Goal: Task Accomplishment & Management: Use online tool/utility

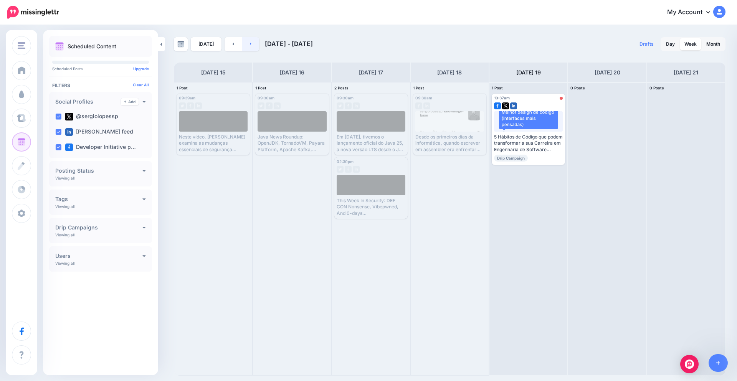
click at [253, 48] on link at bounding box center [250, 44] width 17 height 14
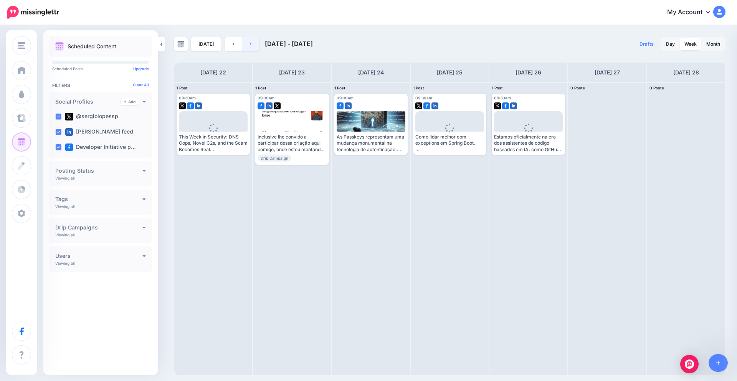
click at [253, 47] on link at bounding box center [250, 44] width 17 height 14
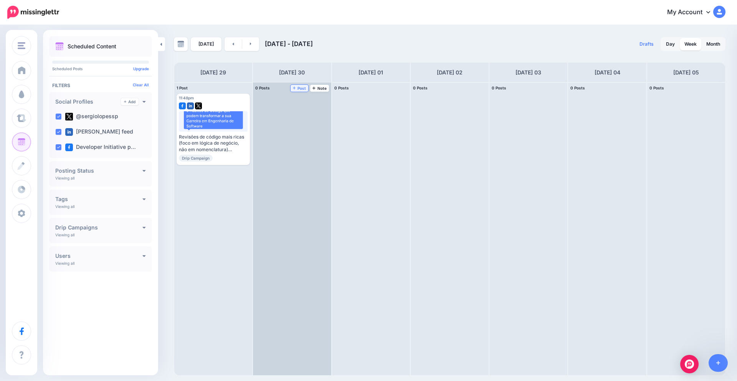
click at [296, 88] on span "Post" at bounding box center [299, 88] width 13 height 4
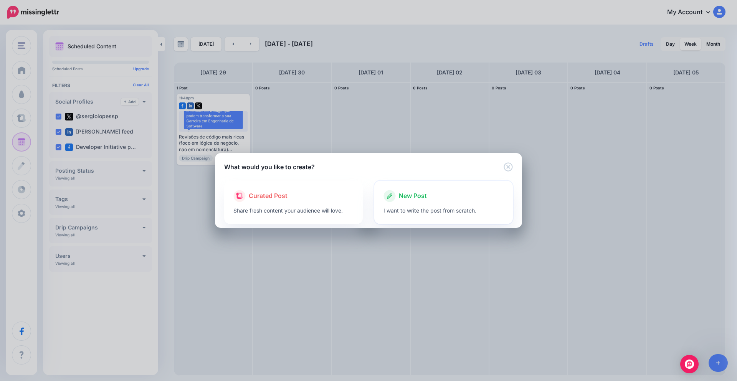
click at [425, 198] on span "New Post" at bounding box center [413, 196] width 28 height 10
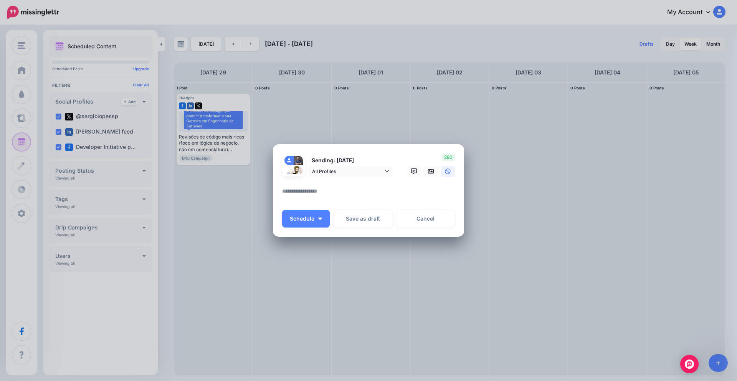
click at [329, 189] on textarea at bounding box center [370, 194] width 177 height 15
paste textarea "**********"
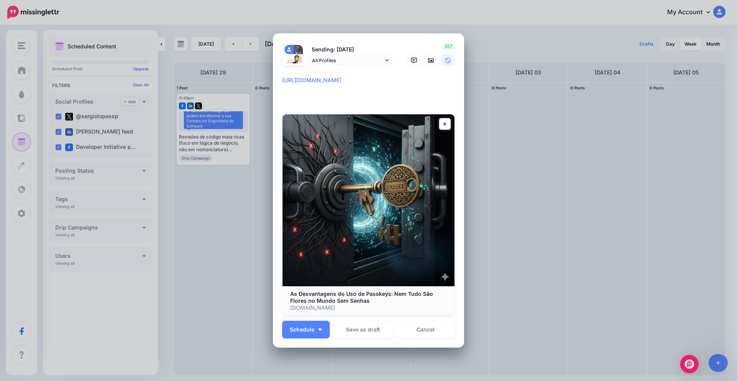
click at [282, 79] on textarea "**********" at bounding box center [370, 90] width 177 height 28
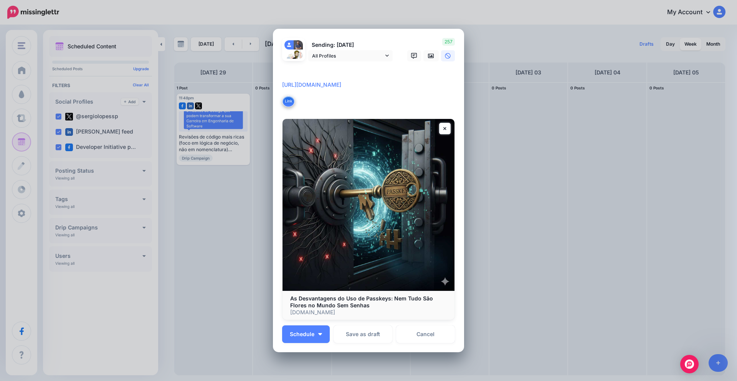
paste textarea "**********"
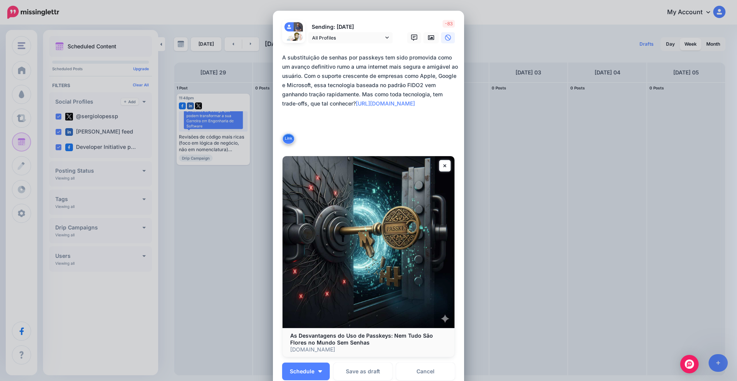
scroll to position [92, 0]
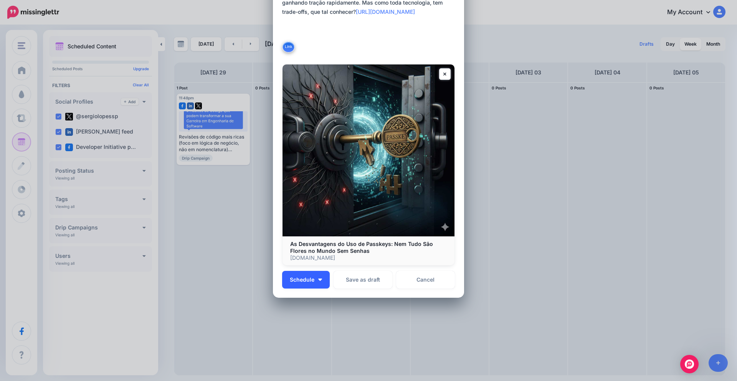
type textarea "**********"
click at [313, 277] on button "Schedule" at bounding box center [306, 280] width 48 height 18
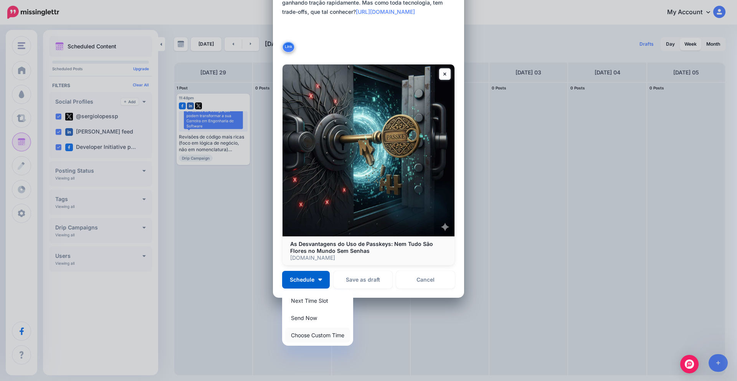
click at [321, 334] on link "Choose Custom Time" at bounding box center [317, 335] width 65 height 15
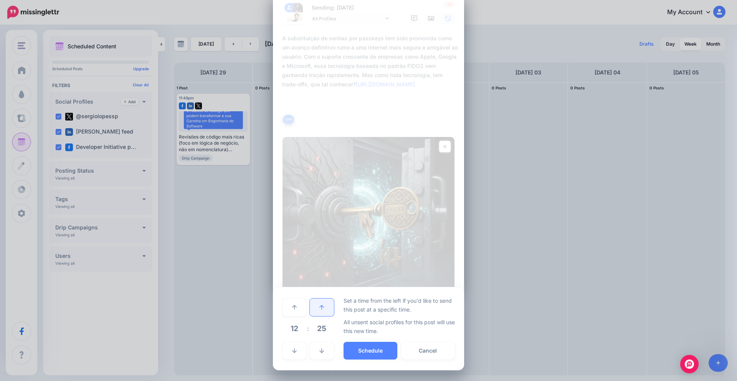
scroll to position [19, 0]
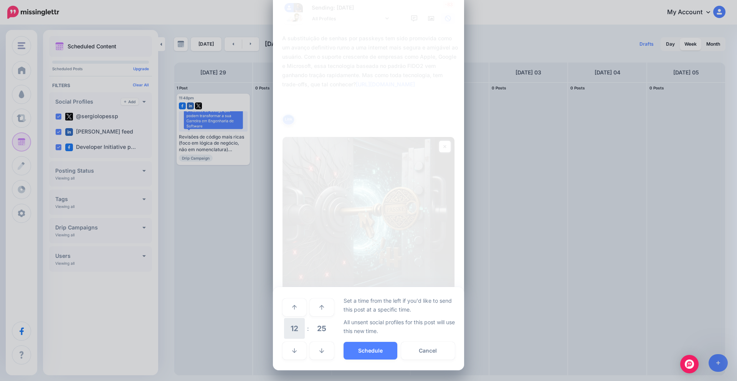
click at [292, 331] on span "12" at bounding box center [294, 328] width 21 height 21
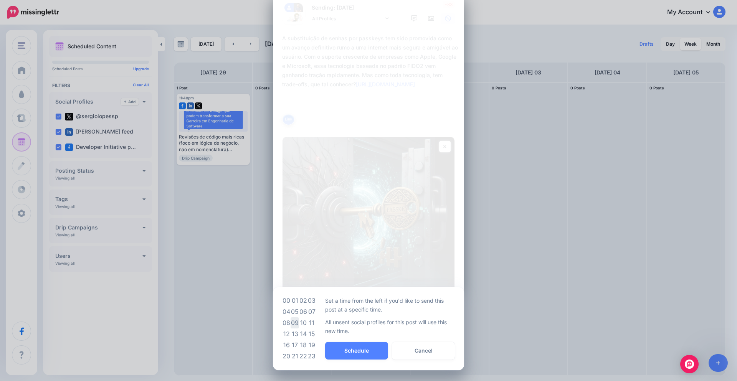
click at [295, 324] on td "09" at bounding box center [295, 322] width 8 height 11
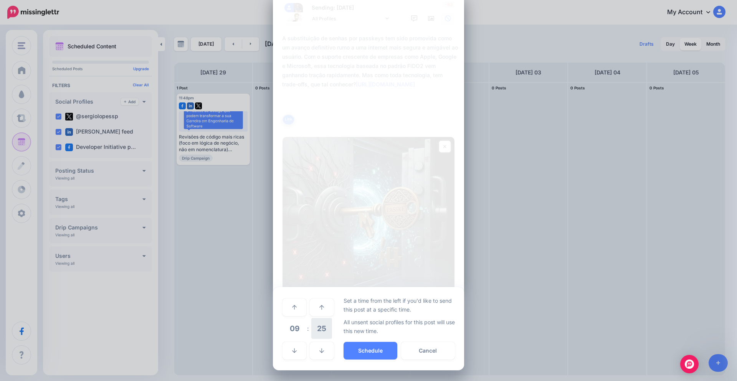
click at [312, 325] on span "25" at bounding box center [321, 328] width 21 height 21
click at [304, 330] on td "30" at bounding box center [303, 328] width 8 height 21
click at [364, 347] on button "Schedule" at bounding box center [371, 351] width 54 height 18
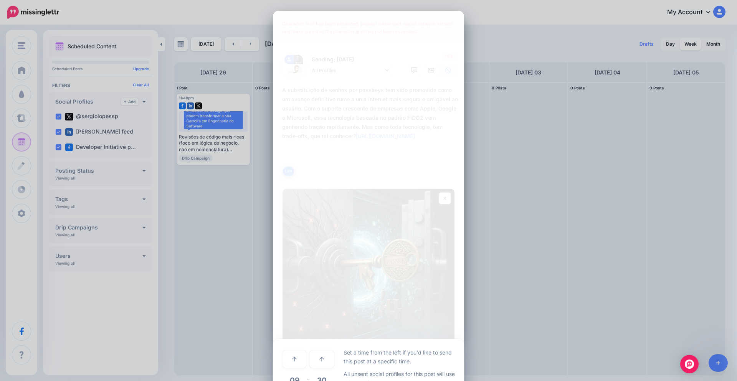
scroll to position [52, 0]
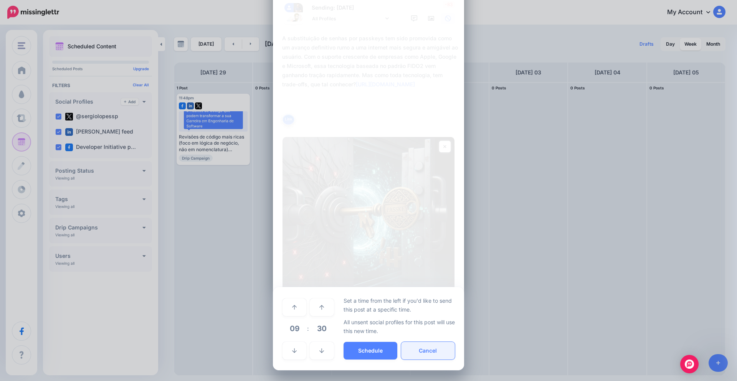
click at [420, 352] on button "Cancel" at bounding box center [428, 351] width 54 height 18
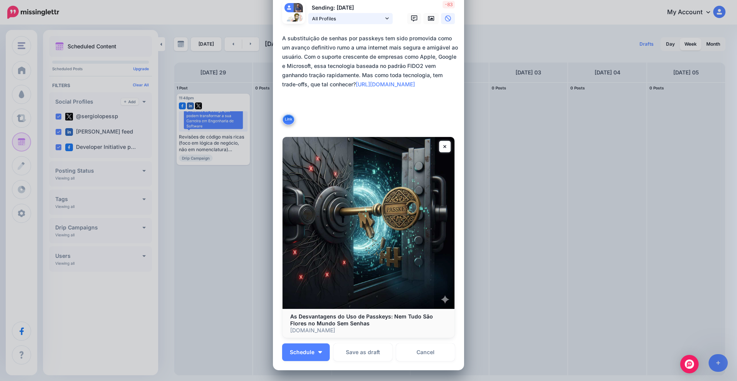
click at [363, 18] on span "All Profiles" at bounding box center [347, 19] width 71 height 8
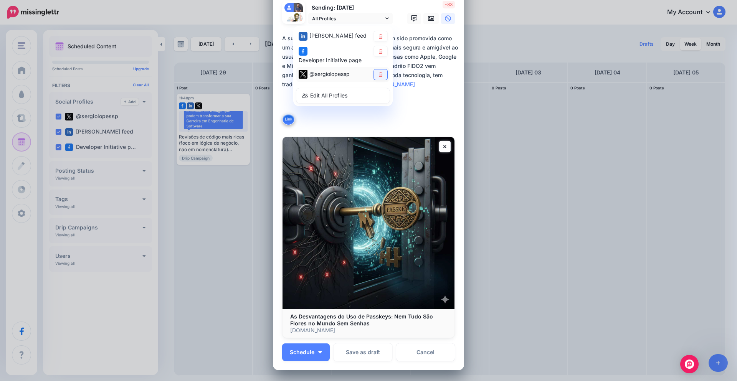
click at [383, 70] on link at bounding box center [380, 74] width 13 height 10
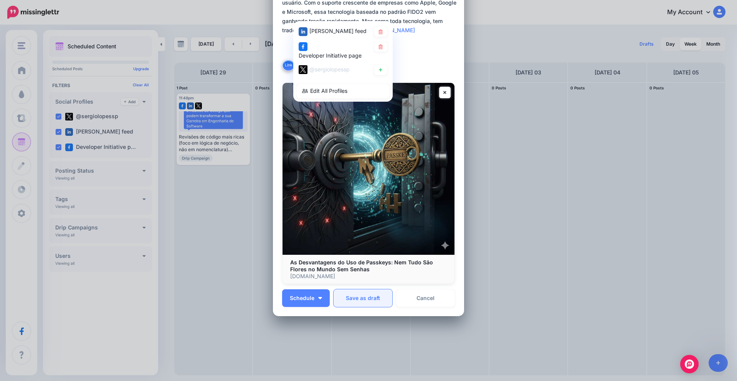
scroll to position [124, 0]
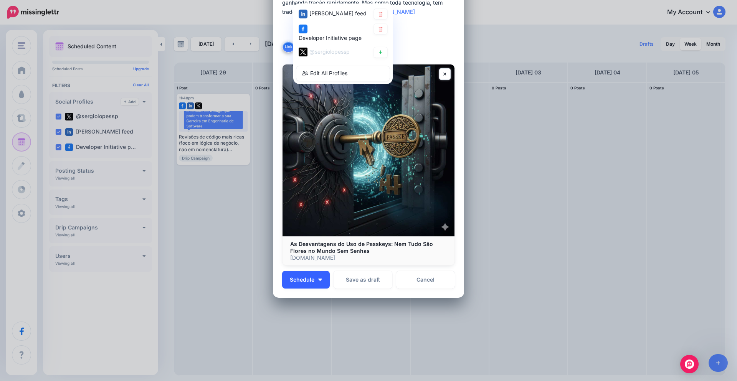
click at [311, 279] on span "Schedule" at bounding box center [302, 279] width 25 height 5
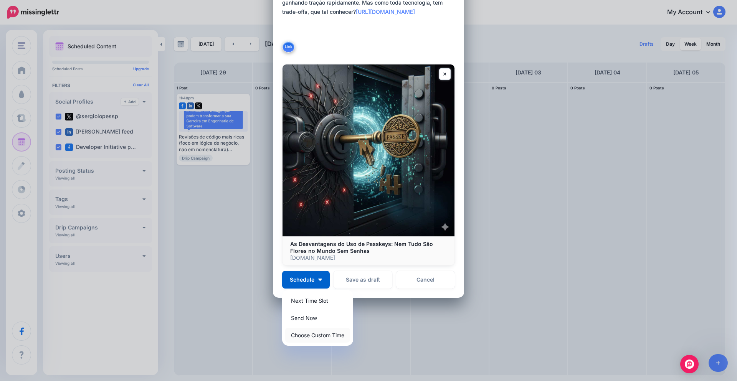
click at [309, 337] on link "Choose Custom Time" at bounding box center [317, 335] width 65 height 15
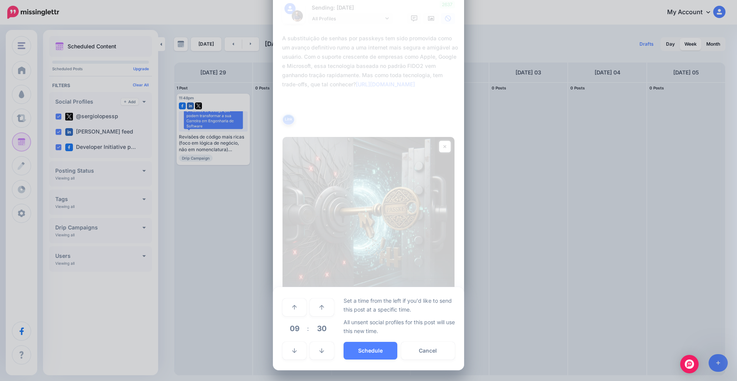
scroll to position [52, 0]
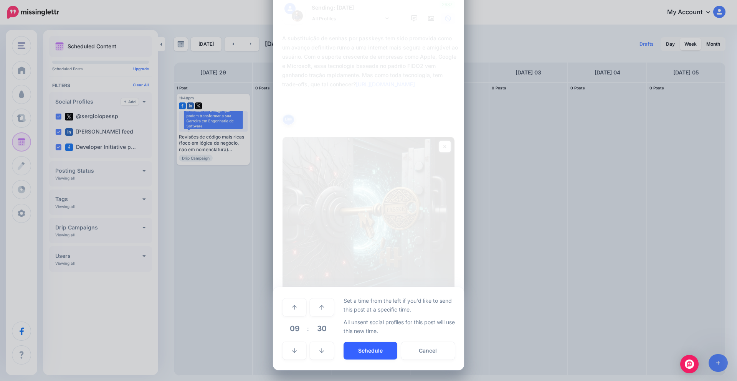
click at [362, 347] on button "Schedule" at bounding box center [371, 351] width 54 height 18
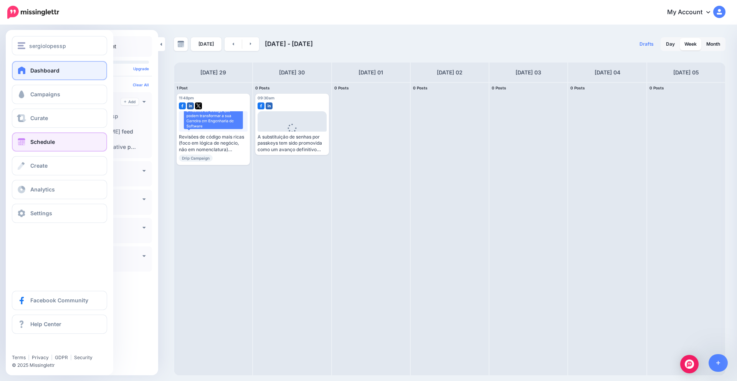
click at [18, 74] on span at bounding box center [22, 70] width 10 height 8
